Goal: Information Seeking & Learning: Learn about a topic

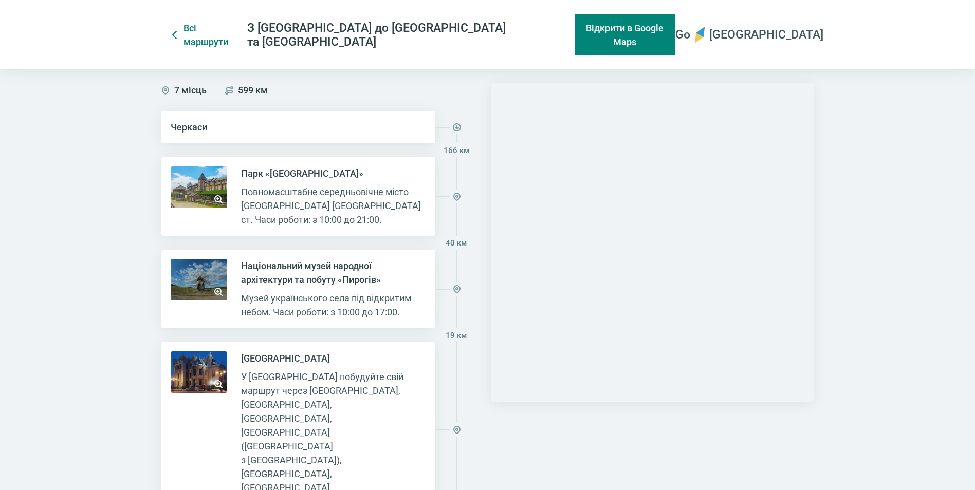
click at [282, 176] on h3 "Парк «[GEOGRAPHIC_DATA]»" at bounding box center [331, 173] width 180 height 14
drag, startPoint x: 282, startPoint y: 176, endPoint x: 257, endPoint y: 176, distance: 24.1
click at [257, 176] on h3 "Парк «[GEOGRAPHIC_DATA]»" at bounding box center [331, 173] width 180 height 14
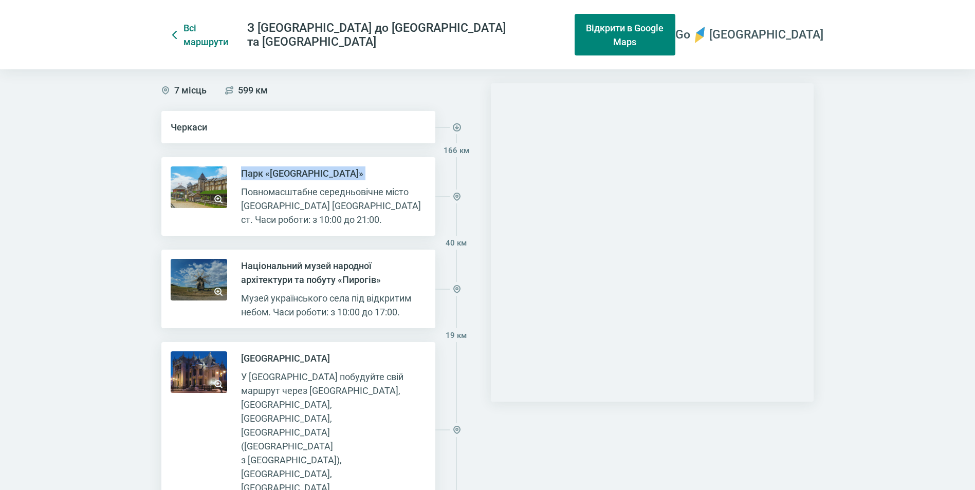
drag, startPoint x: 257, startPoint y: 176, endPoint x: 308, endPoint y: 173, distance: 51.0
click at [308, 173] on h3 "Парк «[GEOGRAPHIC_DATA]»" at bounding box center [331, 173] width 180 height 14
copy div "Парк «[GEOGRAPHIC_DATA]»"
click at [286, 167] on h3 "Парк «[GEOGRAPHIC_DATA]»" at bounding box center [331, 173] width 180 height 14
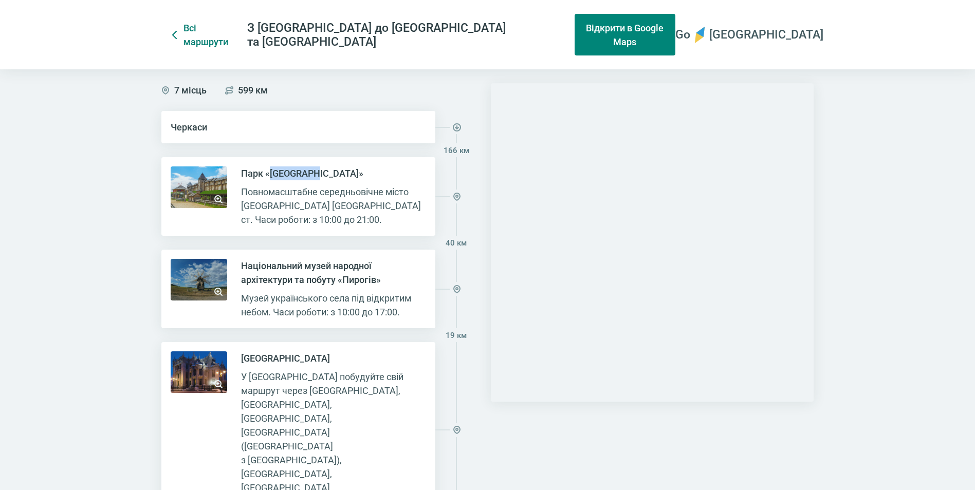
click at [286, 167] on h3 "Парк «[GEOGRAPHIC_DATA]»" at bounding box center [331, 173] width 180 height 14
drag, startPoint x: 286, startPoint y: 167, endPoint x: 331, endPoint y: 172, distance: 45.5
click at [331, 172] on h3 "Парк «[GEOGRAPHIC_DATA]»" at bounding box center [331, 173] width 180 height 14
drag, startPoint x: 239, startPoint y: 170, endPoint x: 384, endPoint y: 175, distance: 145.0
click at [384, 175] on div "Парк «[GEOGRAPHIC_DATA]» Повномасштабне середньовічне місто [GEOGRAPHIC_DATA] […" at bounding box center [298, 196] width 274 height 79
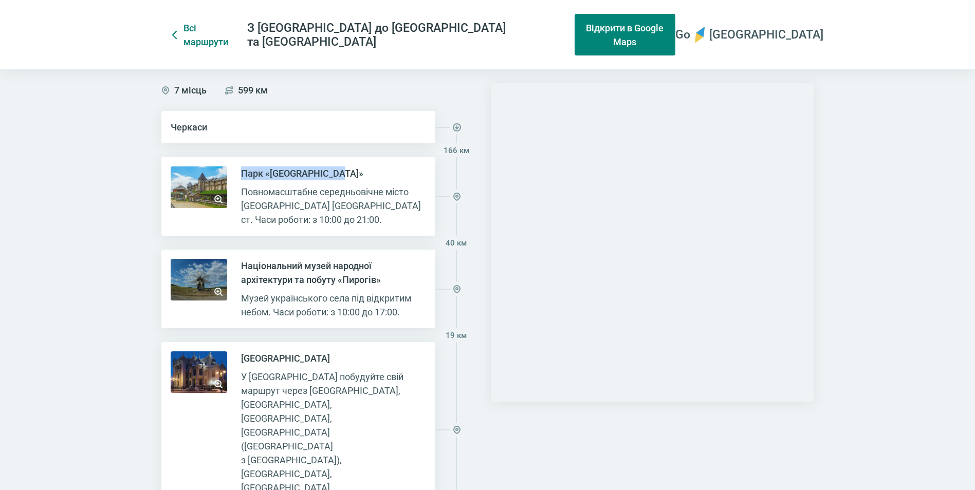
copy h3 "Парк «[GEOGRAPHIC_DATA]»"
drag, startPoint x: 258, startPoint y: 194, endPoint x: 354, endPoint y: 191, distance: 96.1
click at [354, 191] on div "Повномасштабне середньовічне місто [GEOGRAPHIC_DATA] [GEOGRAPHIC_DATA] ст. Часи…" at bounding box center [331, 206] width 180 height 42
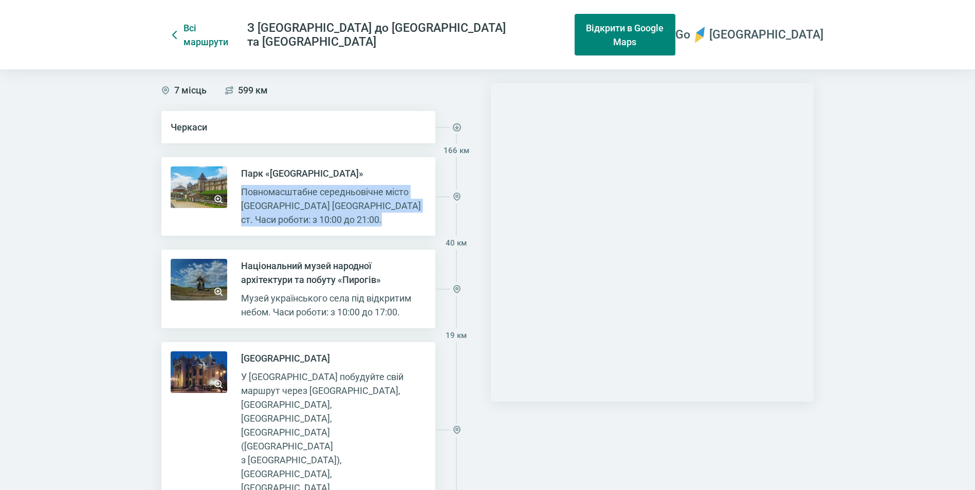
drag, startPoint x: 237, startPoint y: 191, endPoint x: 459, endPoint y: 218, distance: 223.6
click at [459, 218] on div "Парк «[GEOGRAPHIC_DATA]» Повномасштабне середньовічне місто [GEOGRAPHIC_DATA] […" at bounding box center [318, 196] width 315 height 79
copy div "Повномасштабне середньовічне місто [GEOGRAPHIC_DATA] [GEOGRAPHIC_DATA] ст. Часи…"
